Goal: Transaction & Acquisition: Obtain resource

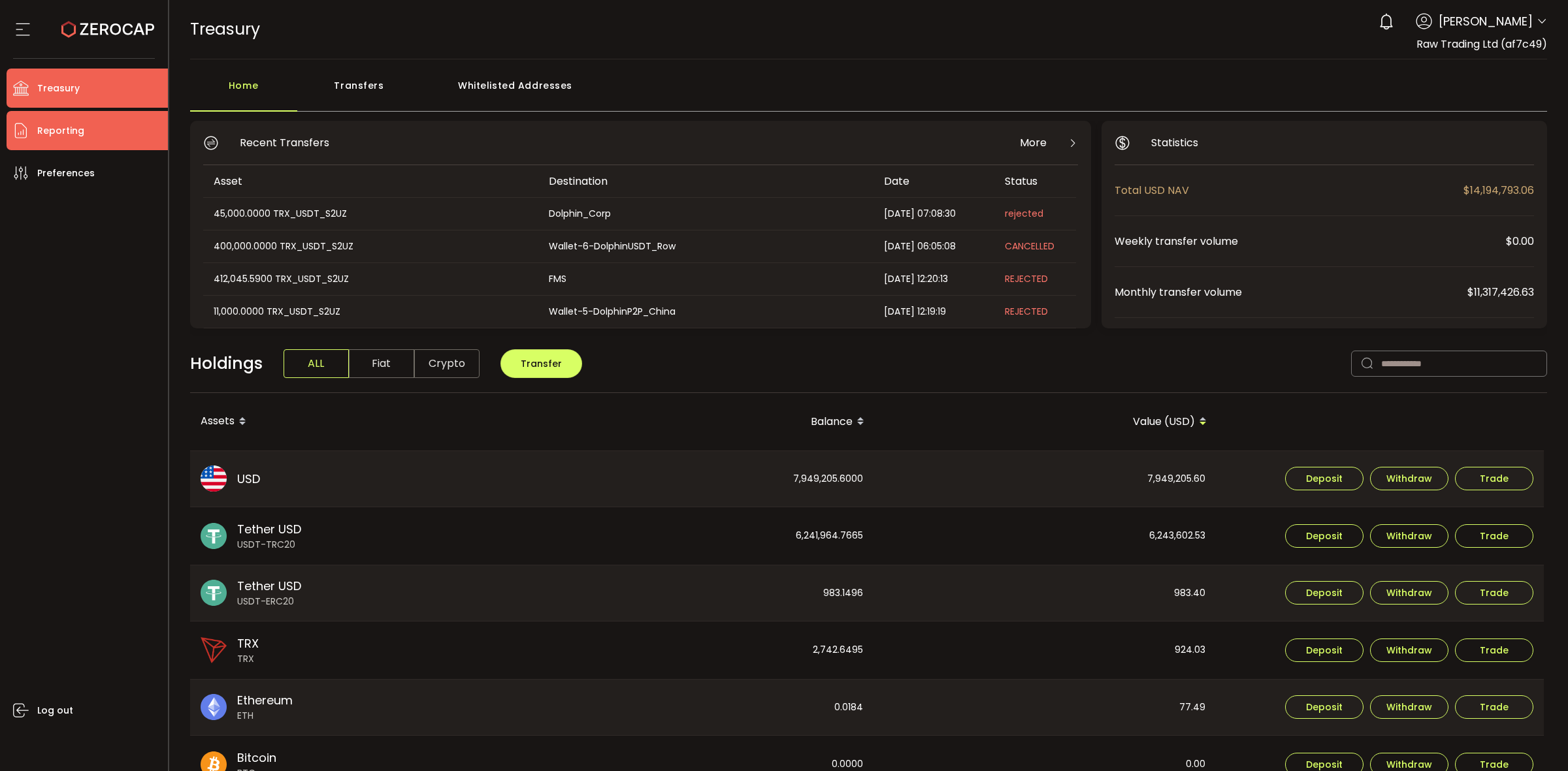
click at [95, 128] on li "Reporting" at bounding box center [87, 130] width 162 height 39
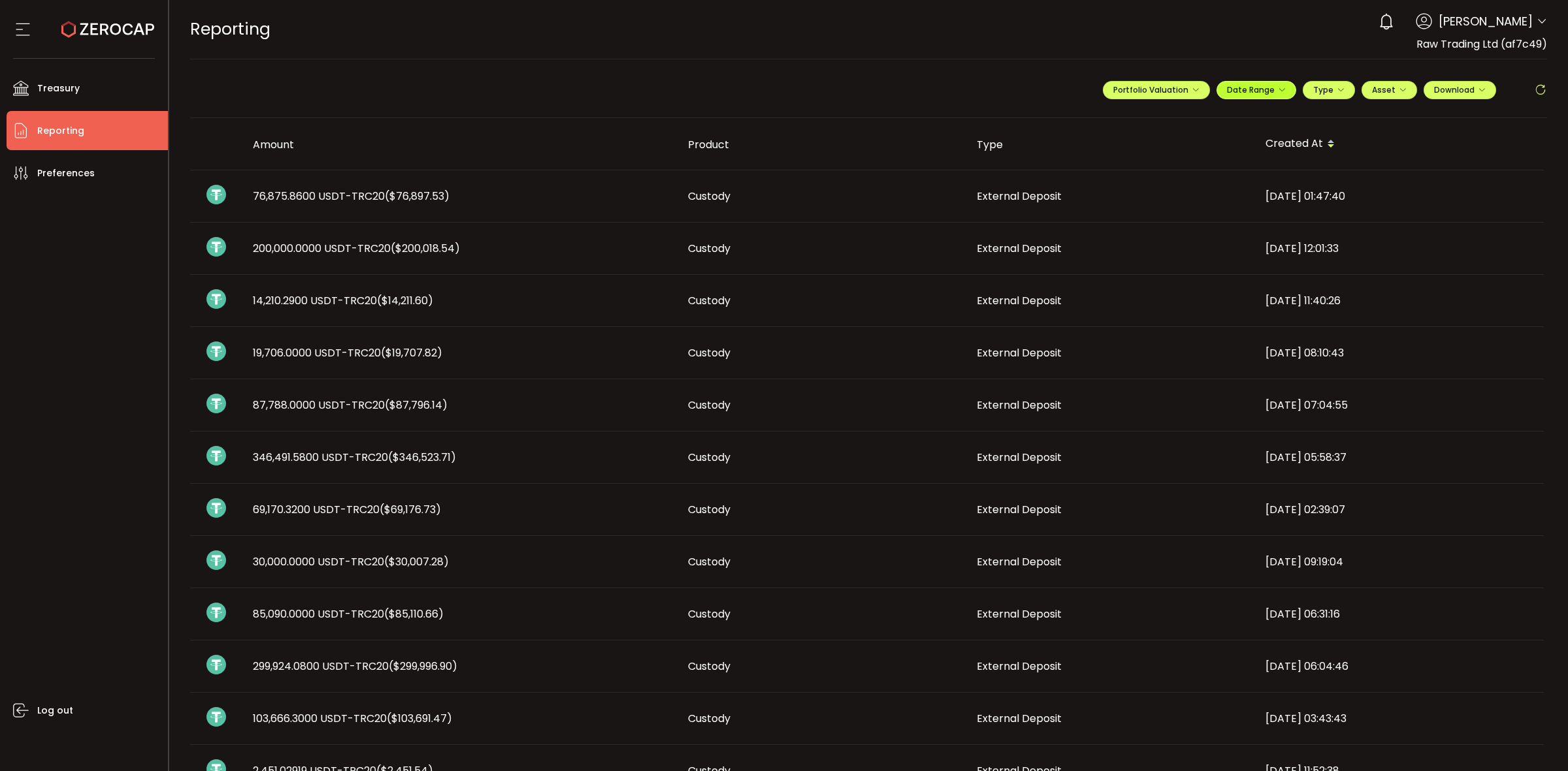
click at [1271, 91] on span "Date Range" at bounding box center [1257, 89] width 59 height 11
click at [1164, 112] on icon at bounding box center [1171, 117] width 16 height 13
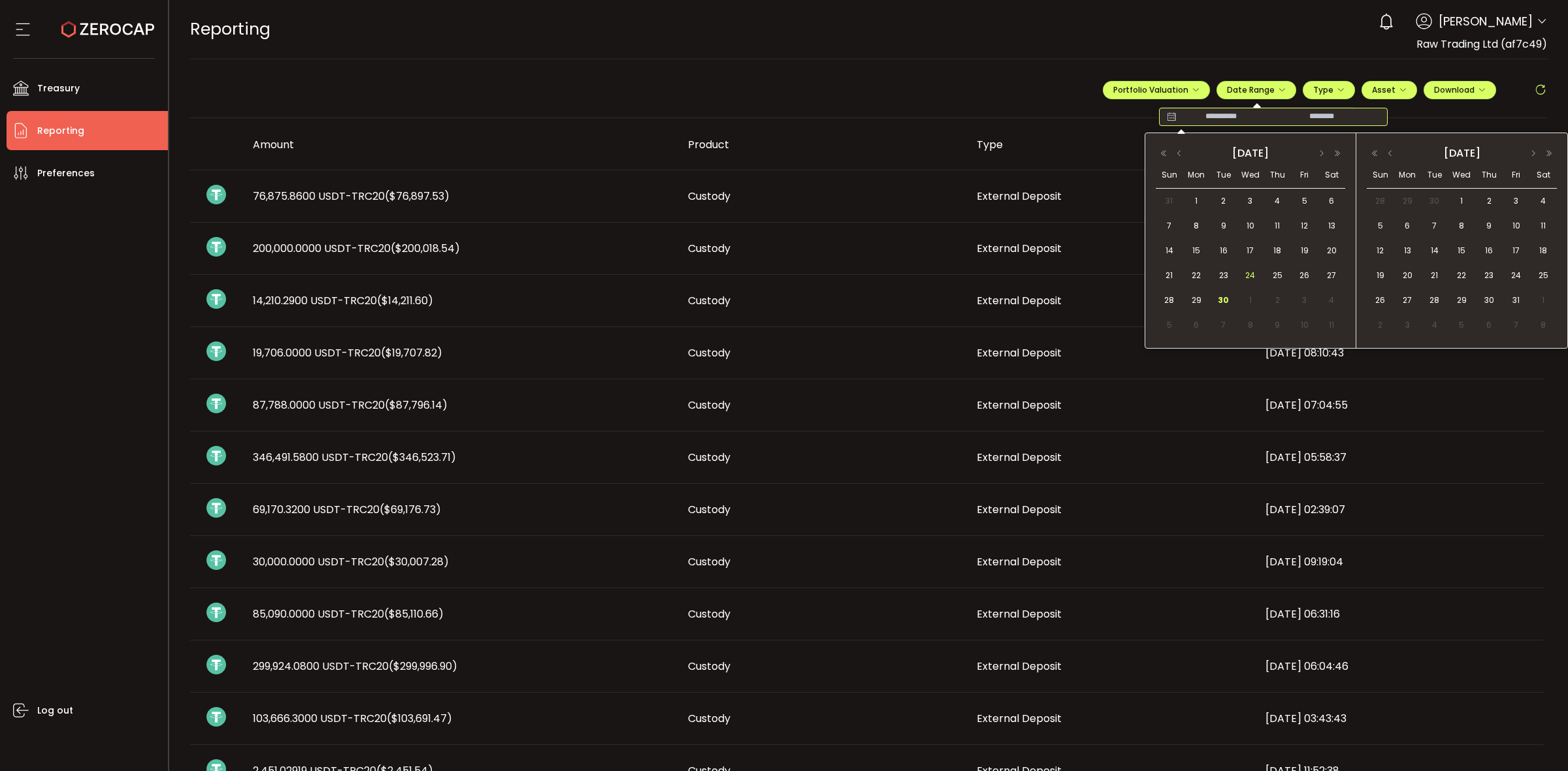
click at [1252, 277] on span "24" at bounding box center [1250, 276] width 16 height 16
click at [1227, 299] on span "30" at bounding box center [1224, 301] width 16 height 16
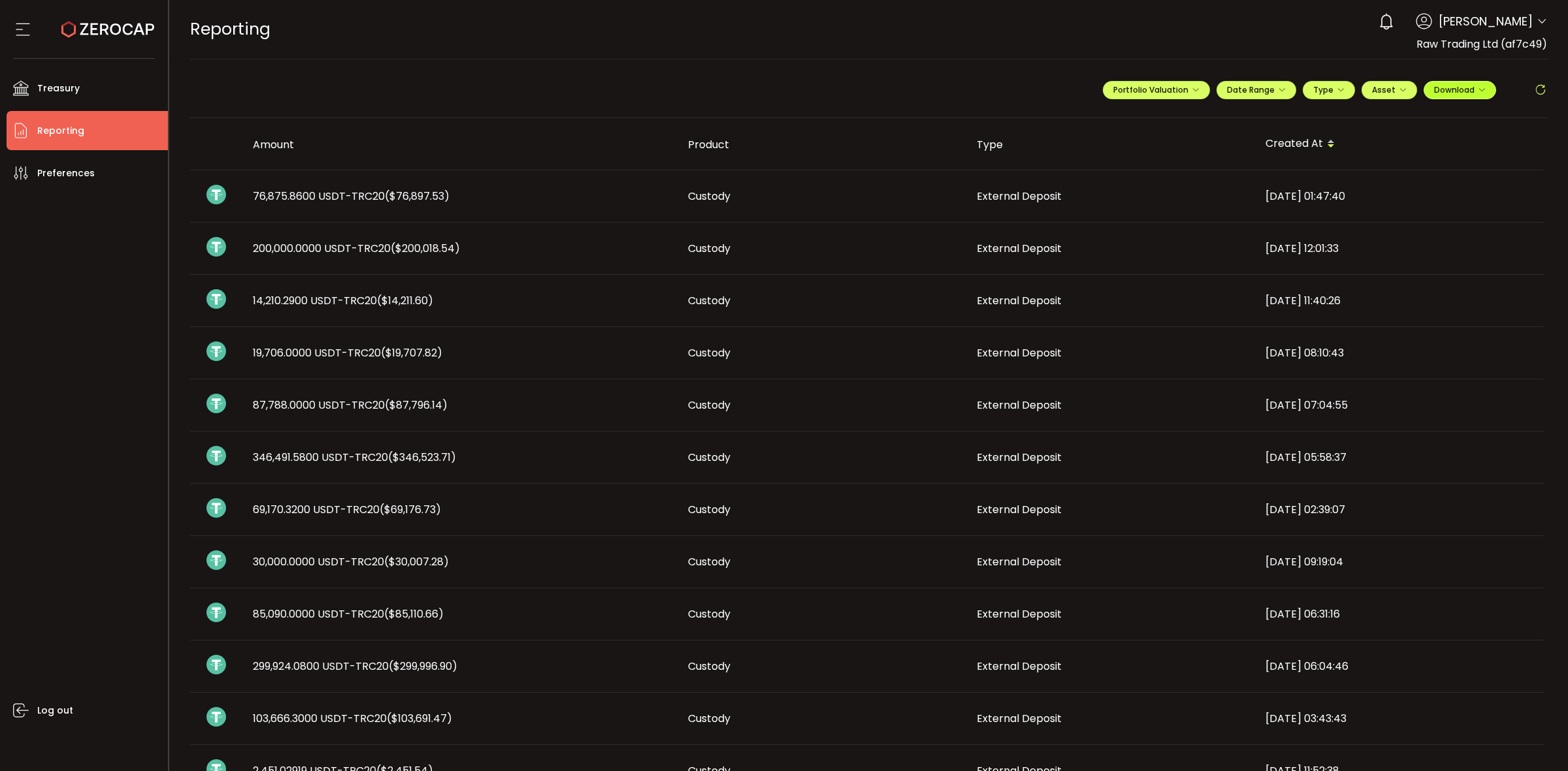
click at [1466, 87] on span "Download" at bounding box center [1460, 89] width 52 height 11
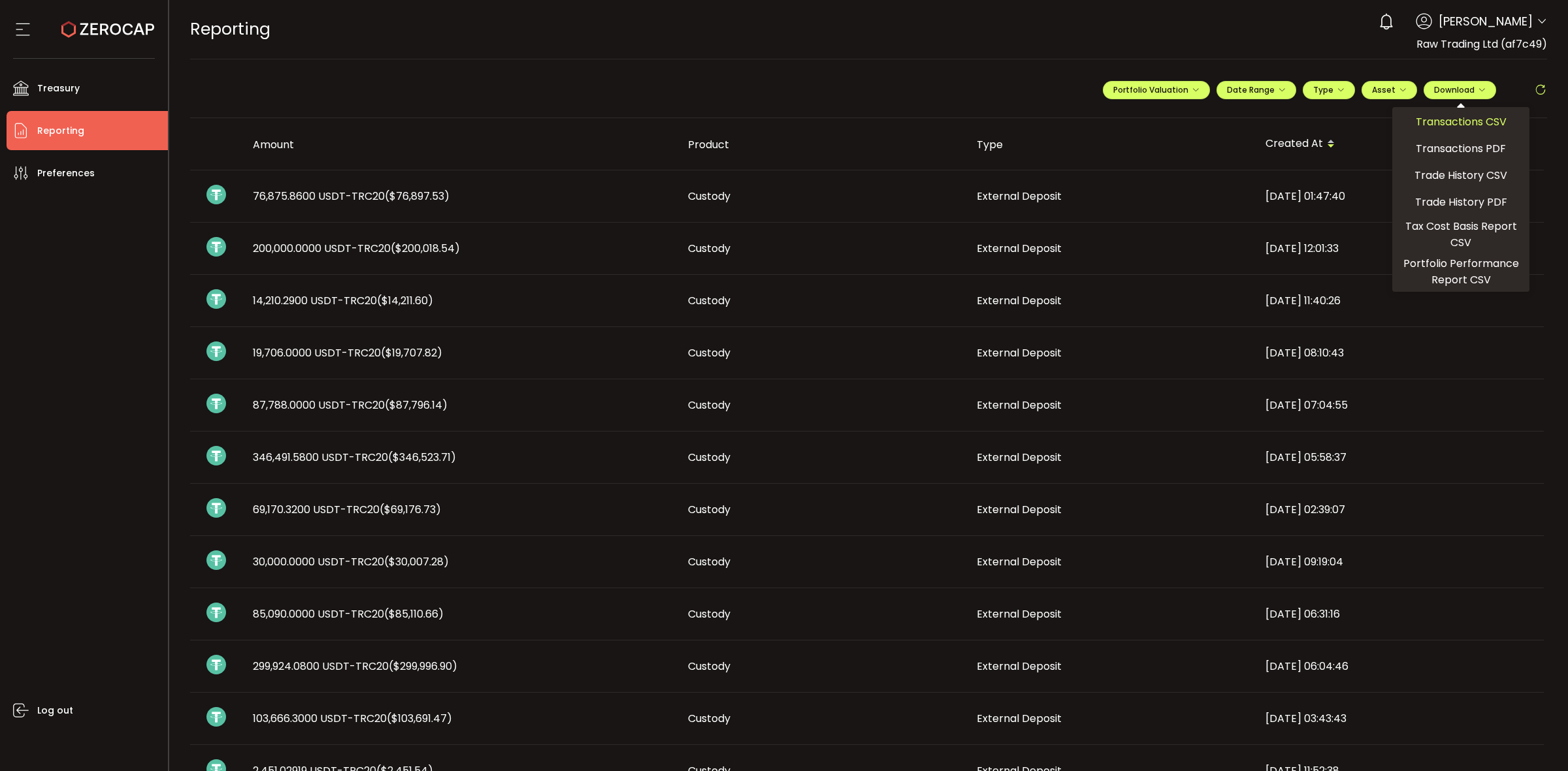
click at [1447, 128] on span "Transactions CSV" at bounding box center [1461, 121] width 91 height 16
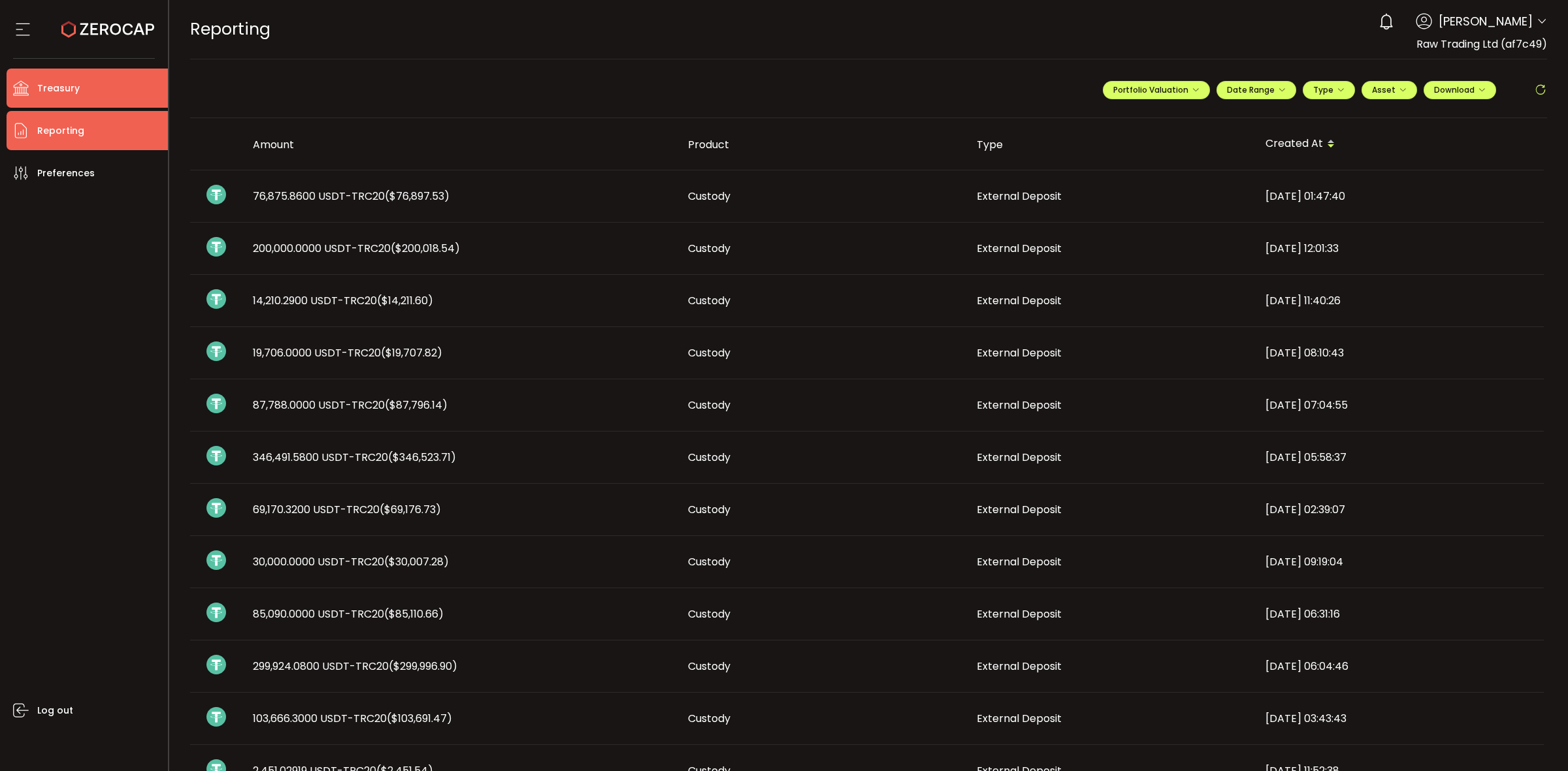
click at [77, 86] on li "Treasury" at bounding box center [87, 88] width 162 height 39
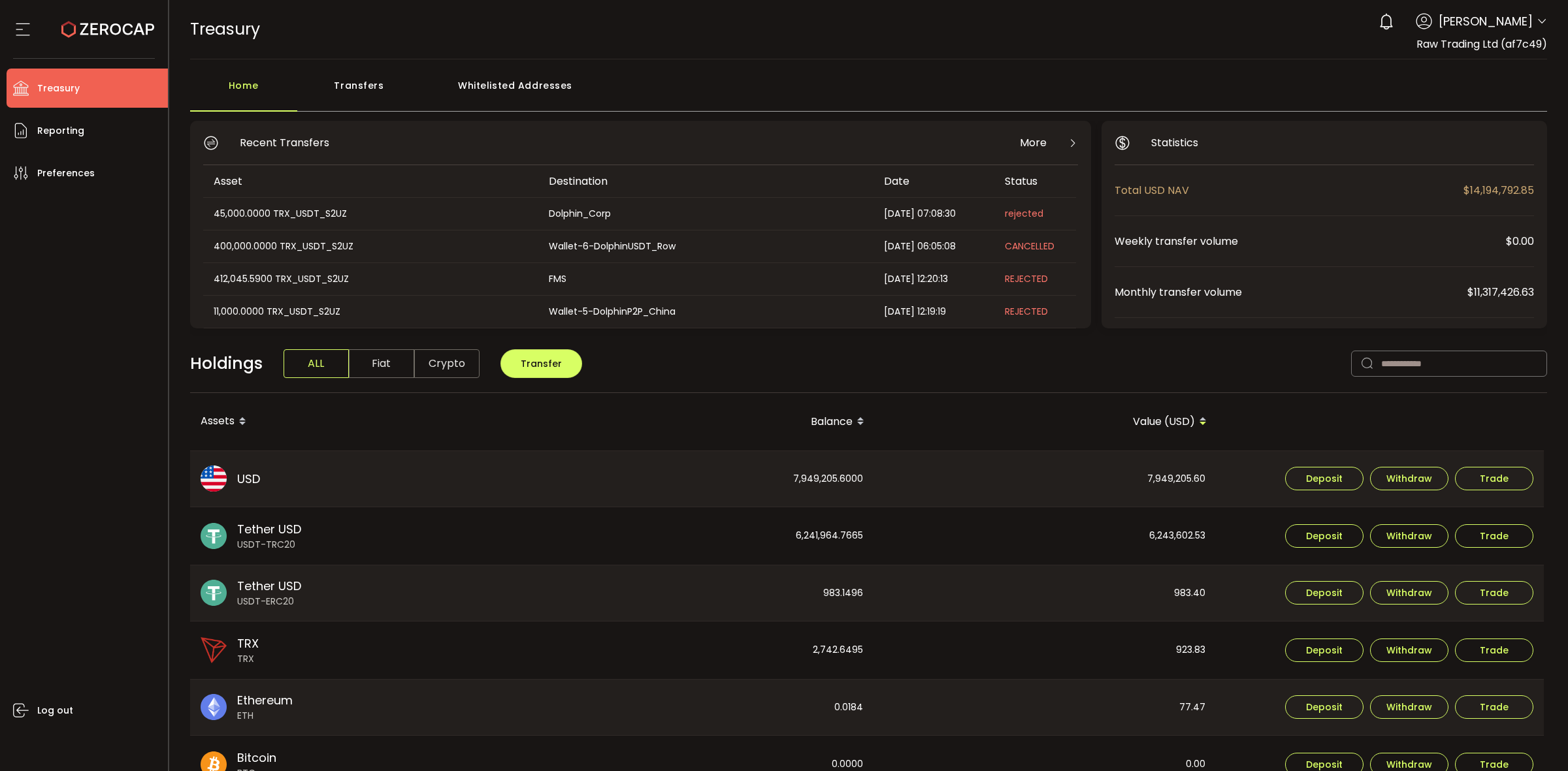
click at [1543, 23] on icon at bounding box center [1542, 21] width 11 height 11
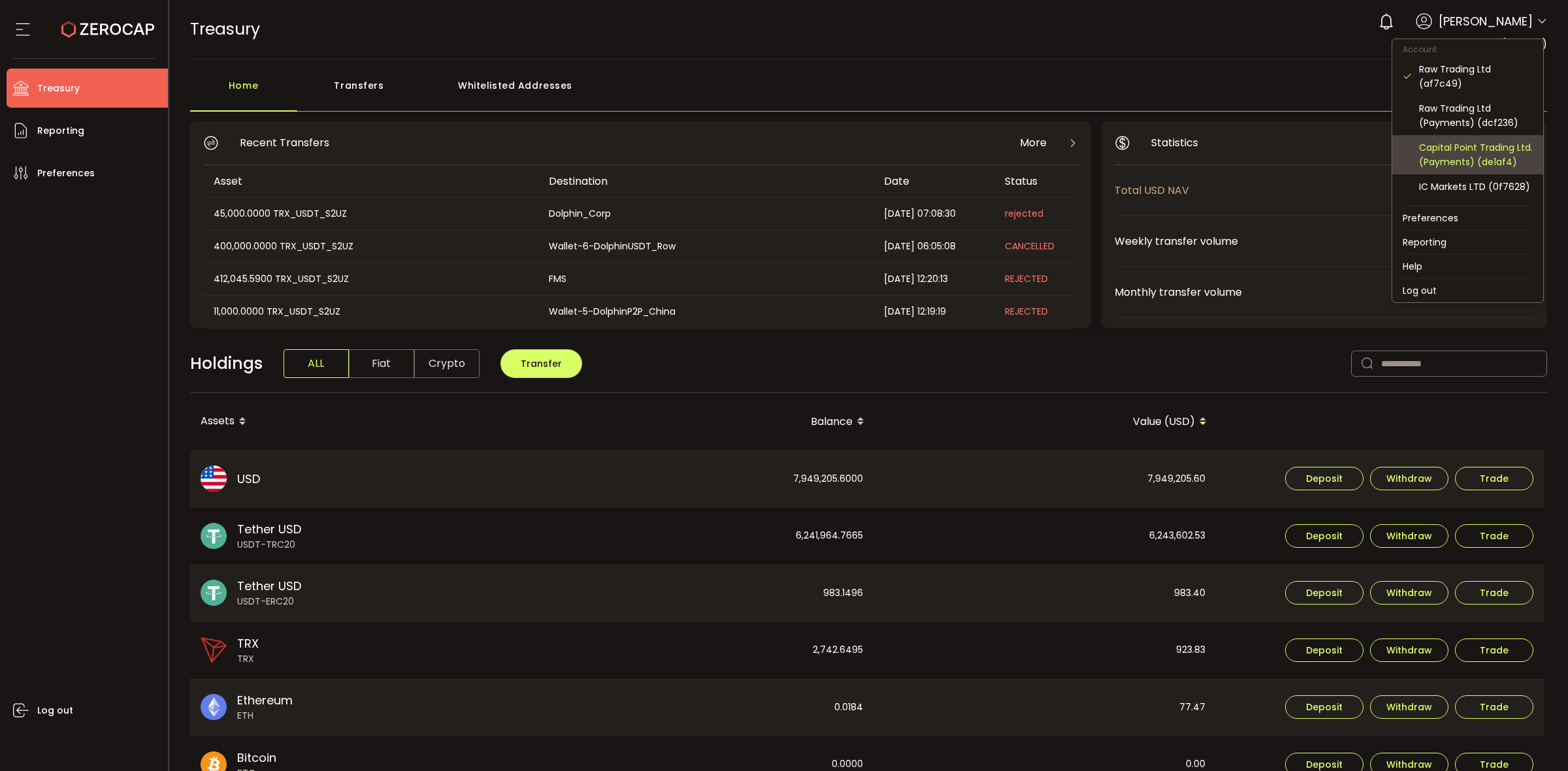
click at [1459, 164] on div "Capital Point Trading Ltd. (Payments) (de1af4)" at bounding box center [1475, 154] width 113 height 29
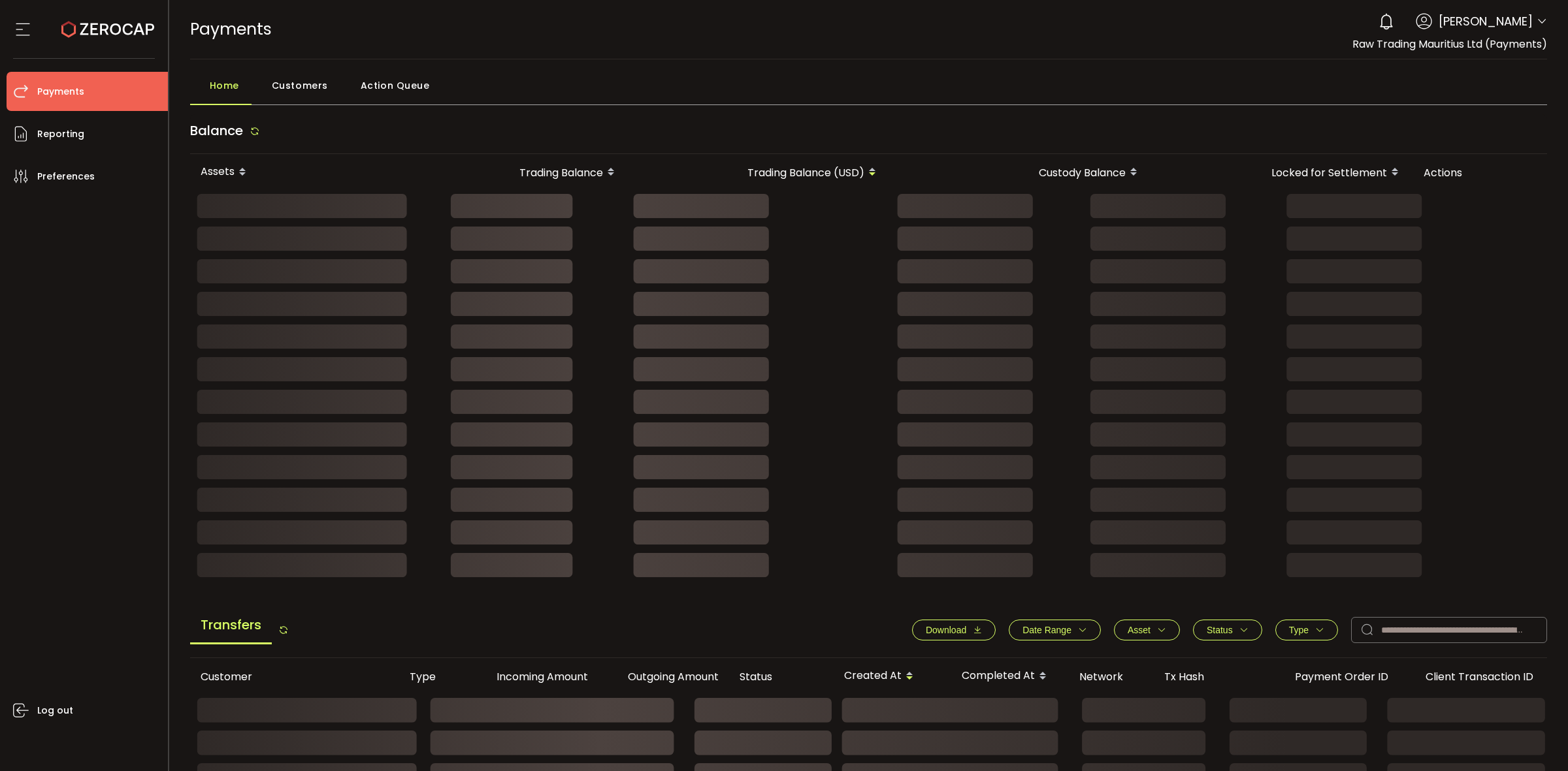
click at [1539, 17] on span at bounding box center [1542, 22] width 11 height 13
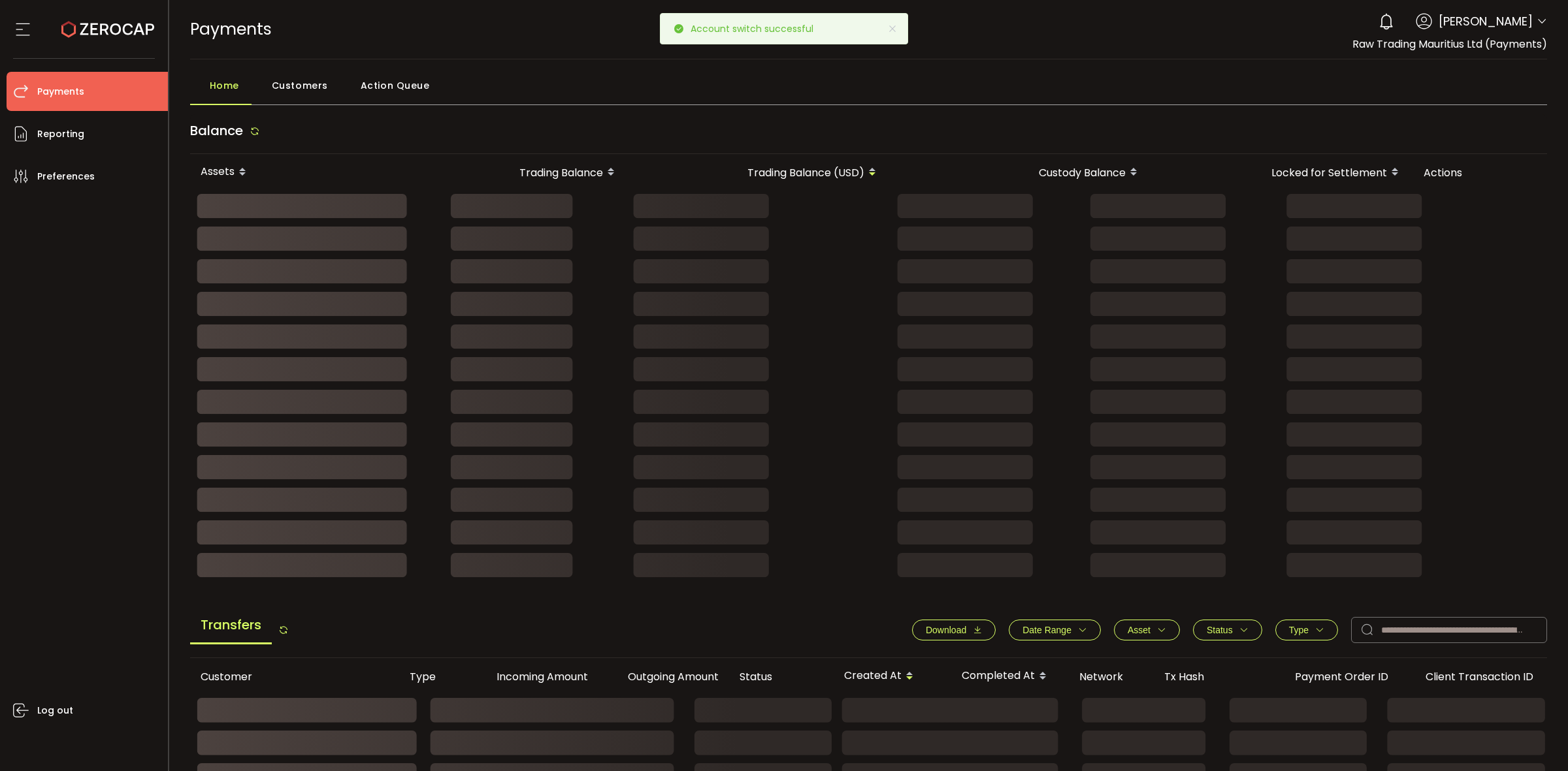
click at [1537, 27] on icon at bounding box center [1542, 21] width 11 height 11
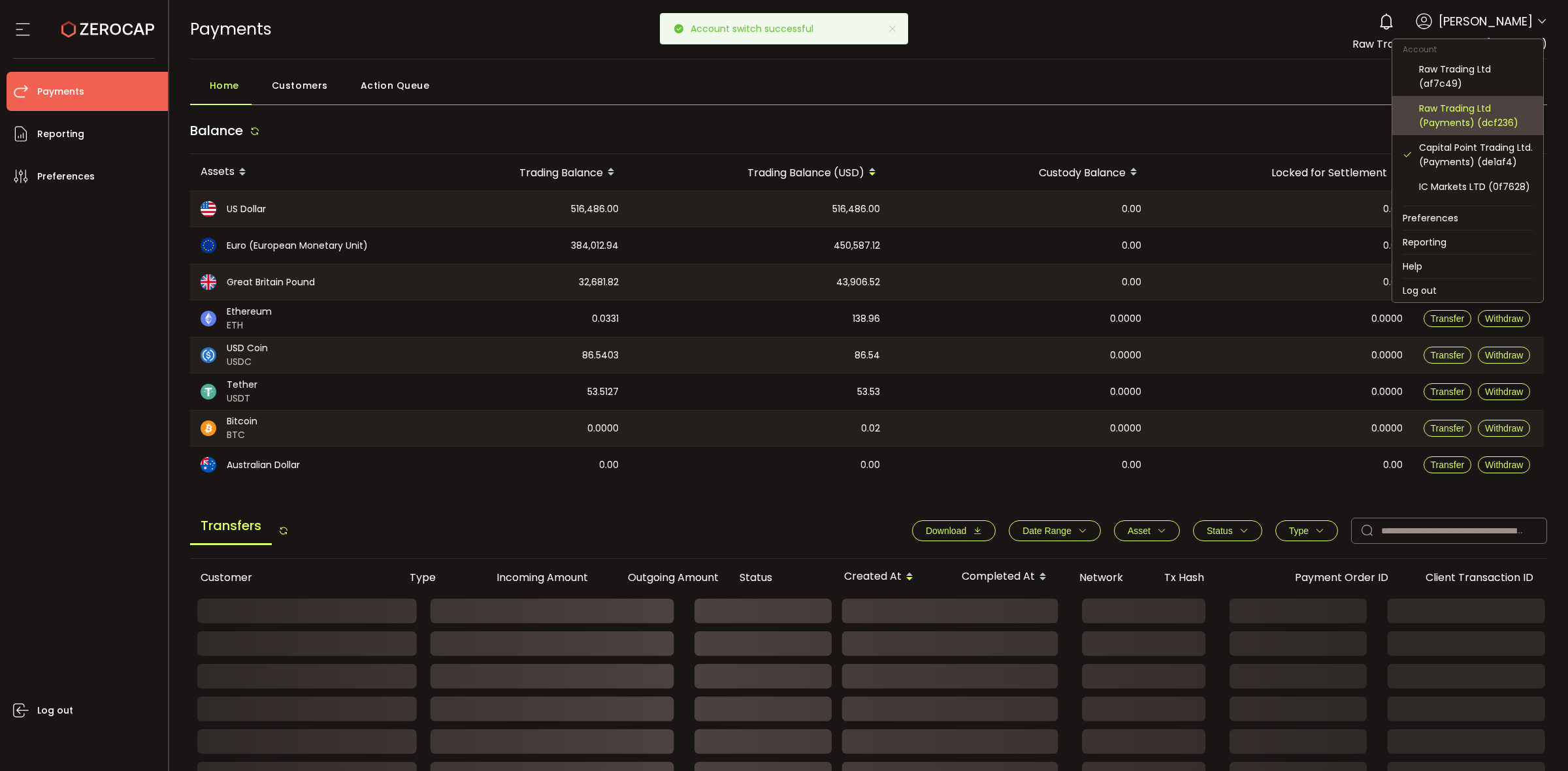
click at [1481, 112] on div "Raw Trading Ltd (Payments) (dcf236)" at bounding box center [1475, 115] width 113 height 29
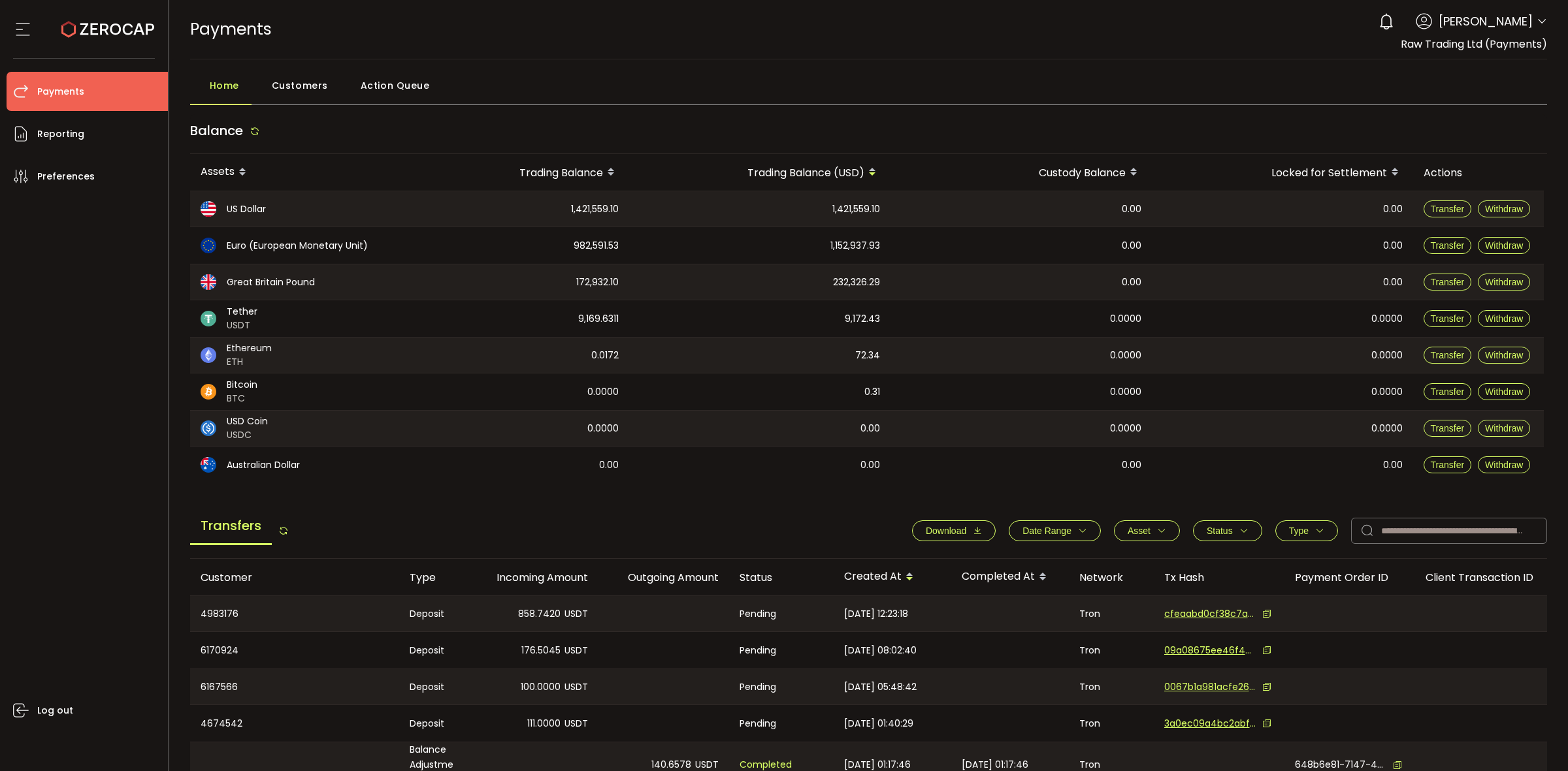
click at [1086, 530] on button "Date Range" at bounding box center [1054, 530] width 92 height 21
click at [999, 564] on icon at bounding box center [1000, 562] width 14 height 21
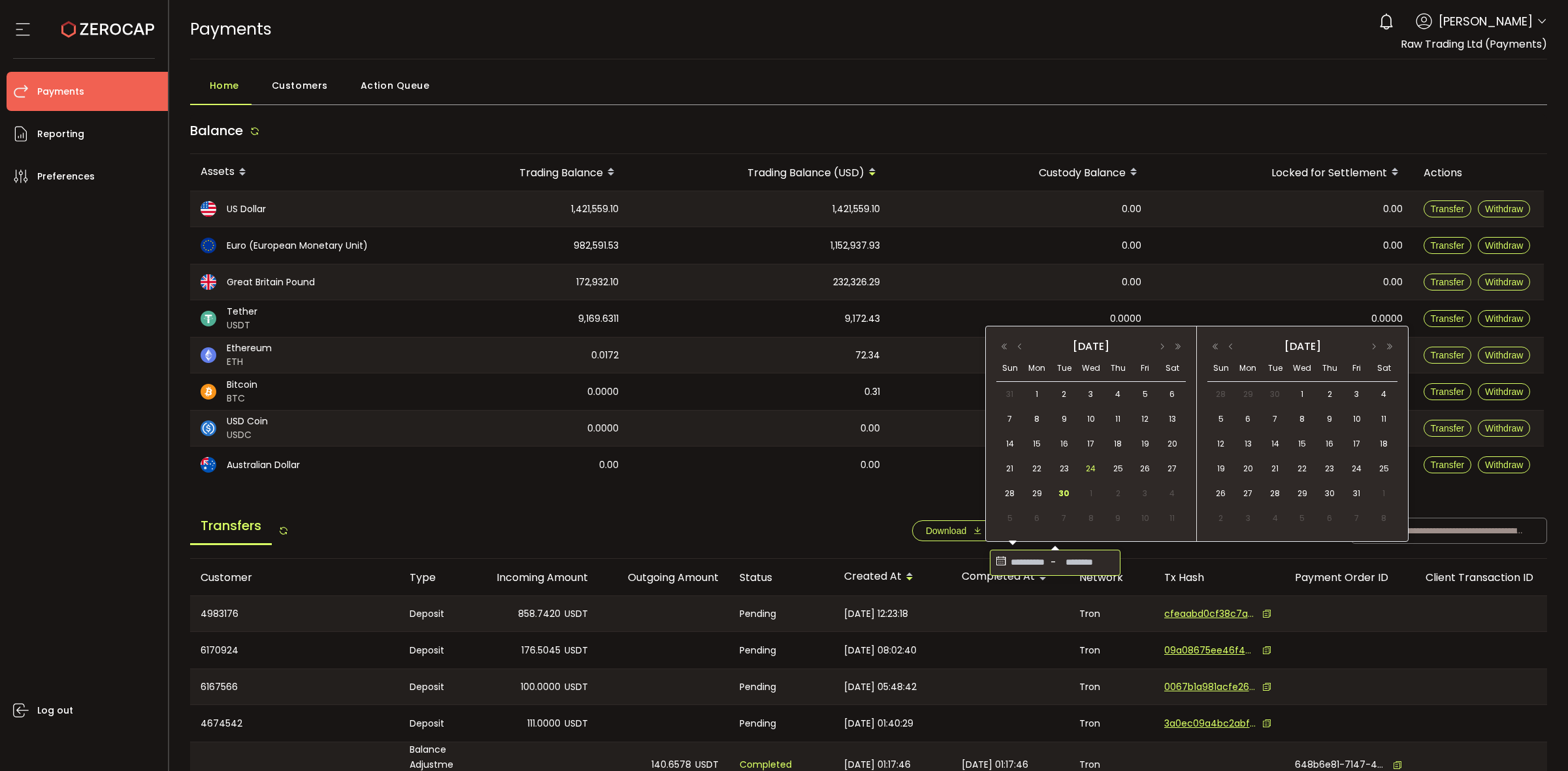
click at [1083, 466] on div "24" at bounding box center [1091, 469] width 27 height 20
click at [1063, 487] on span "30" at bounding box center [1065, 494] width 16 height 16
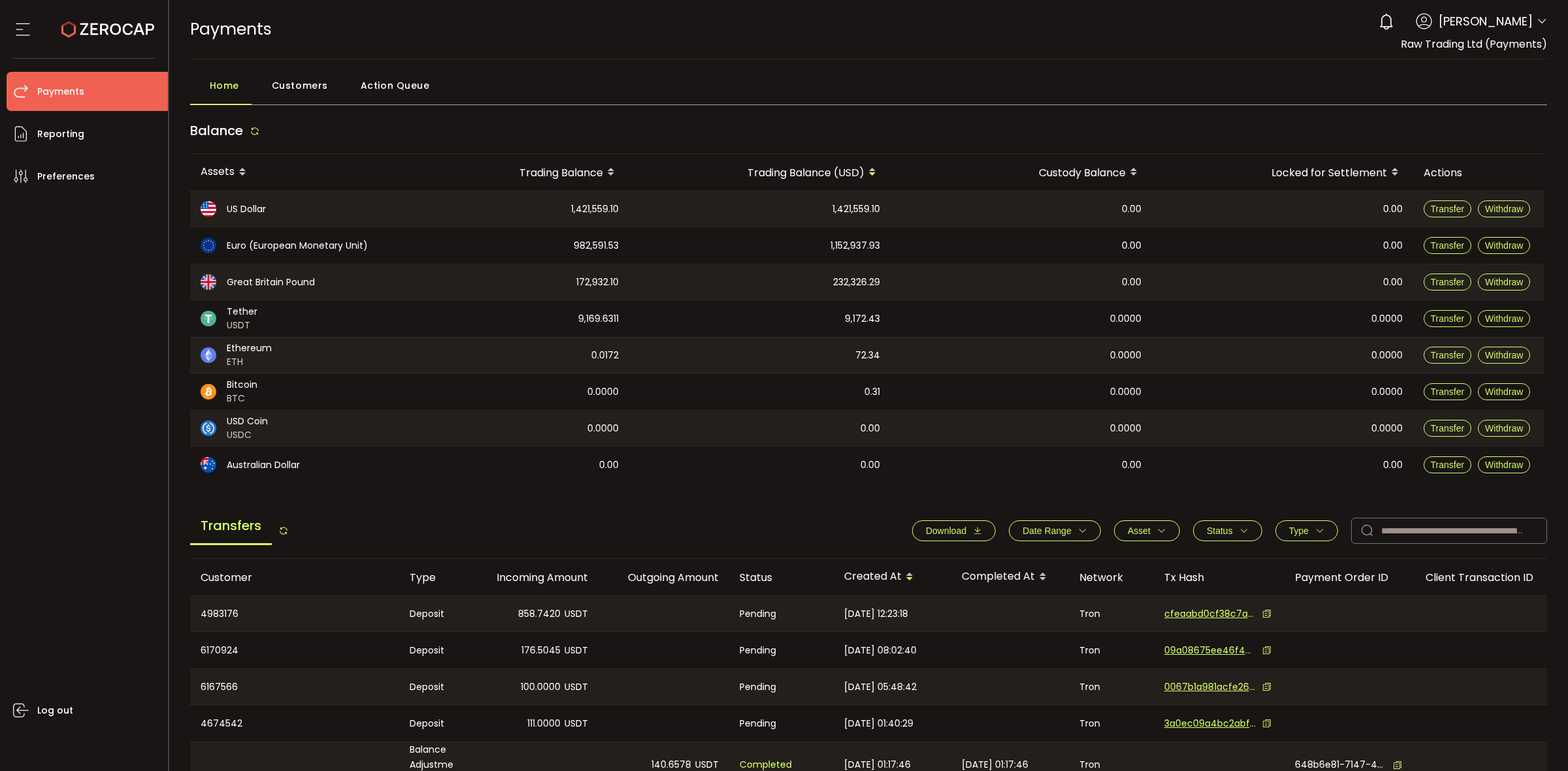
click at [967, 533] on span "Download" at bounding box center [953, 531] width 56 height 11
click at [1079, 535] on icon "button" at bounding box center [1083, 531] width 9 height 9
click at [1000, 560] on icon at bounding box center [1000, 562] width 14 height 21
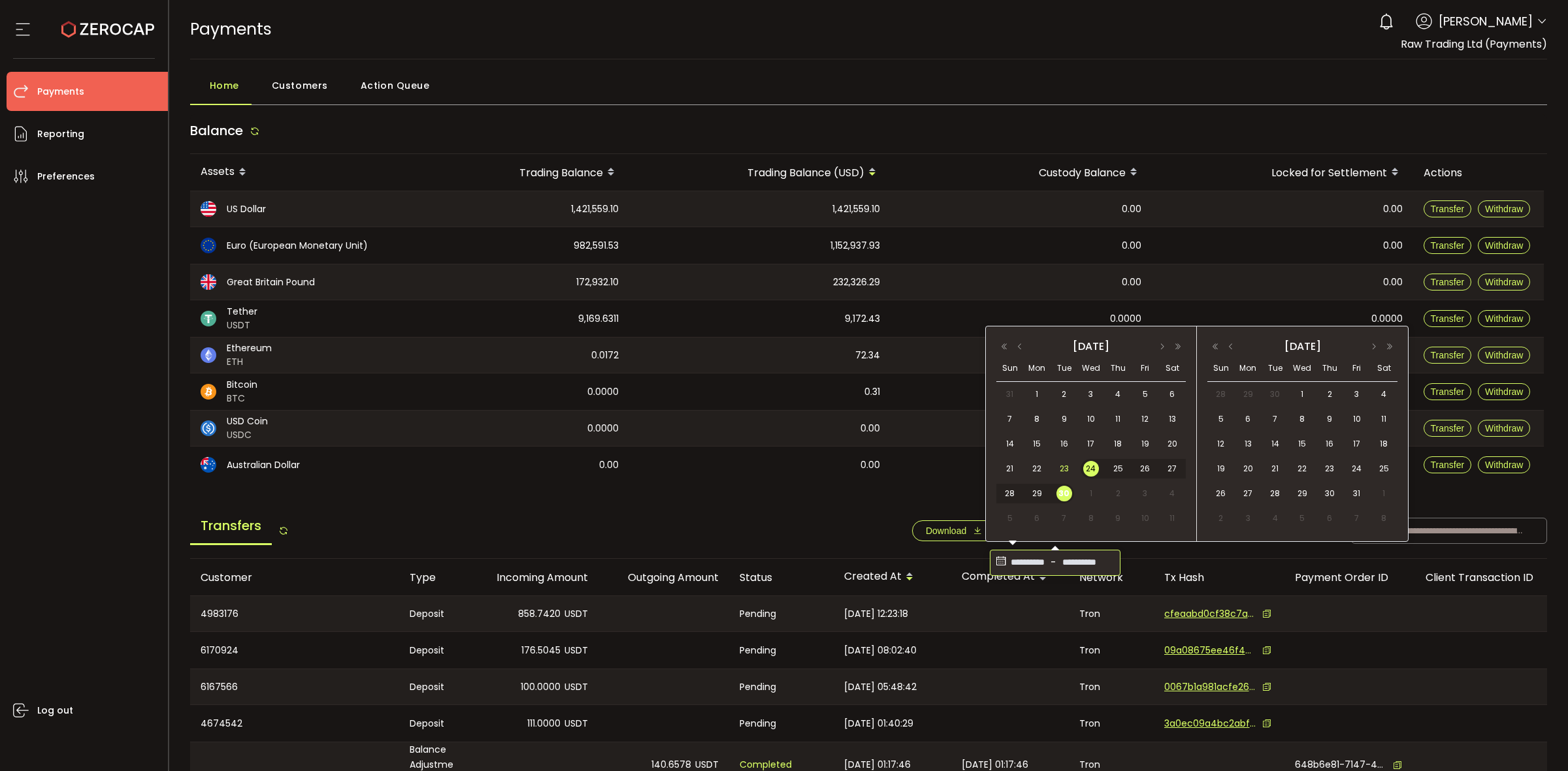
click at [1059, 467] on span "23" at bounding box center [1065, 469] width 16 height 16
click at [1066, 494] on span "30" at bounding box center [1065, 494] width 16 height 16
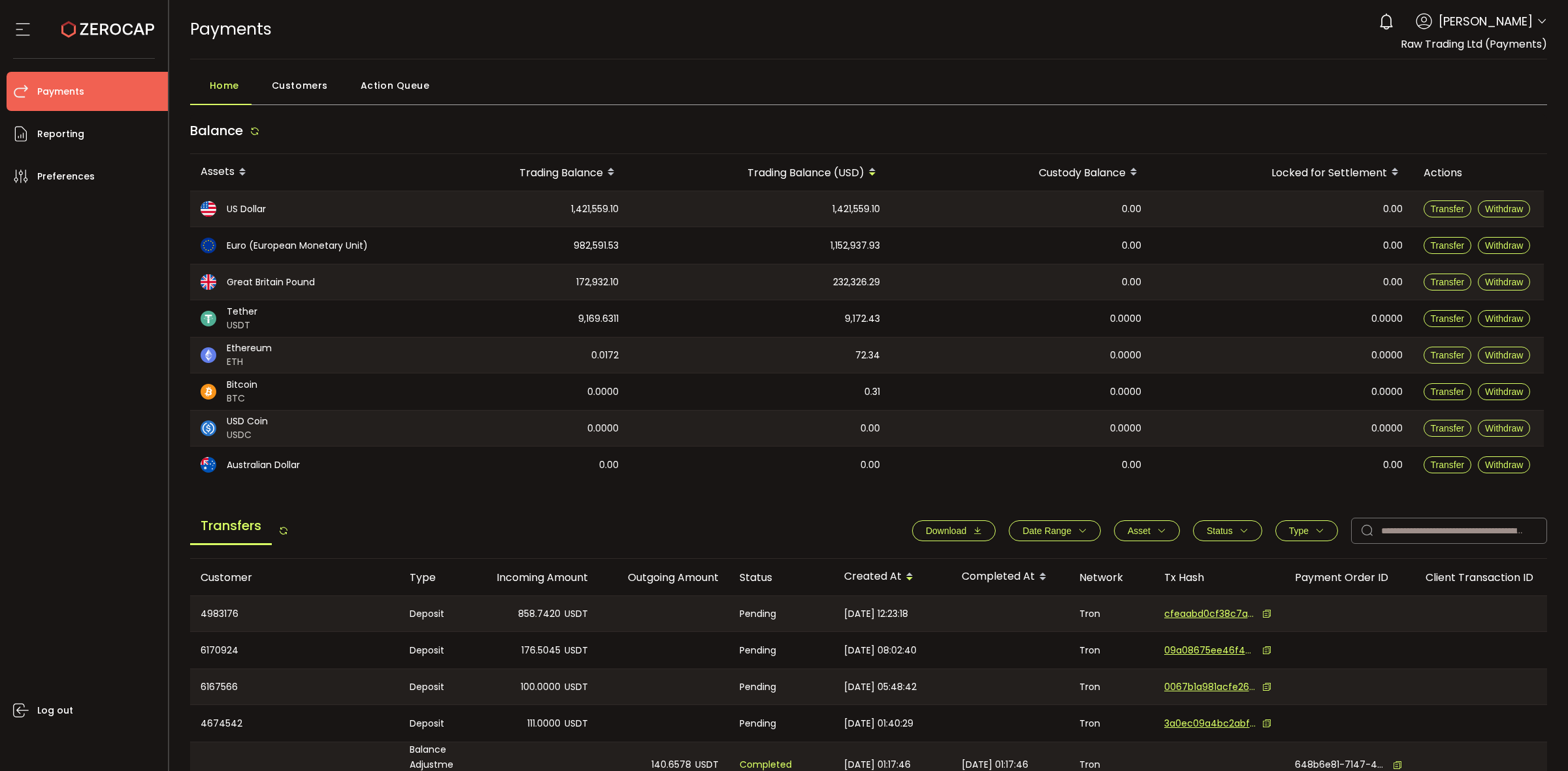
click at [958, 527] on span "Download" at bounding box center [945, 531] width 40 height 11
